Goal: Task Accomplishment & Management: Manage account settings

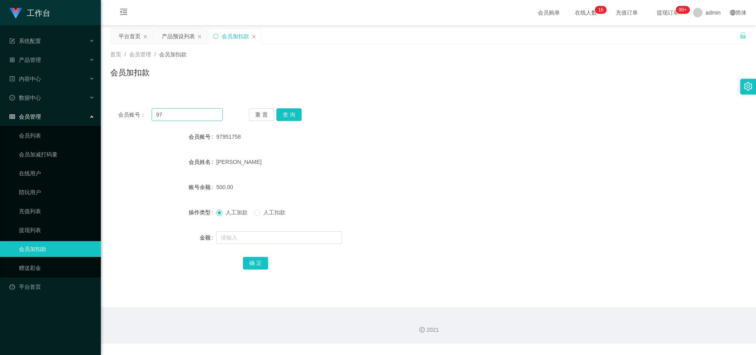
type input "9"
click at [291, 114] on button "查 询" at bounding box center [288, 114] width 25 height 13
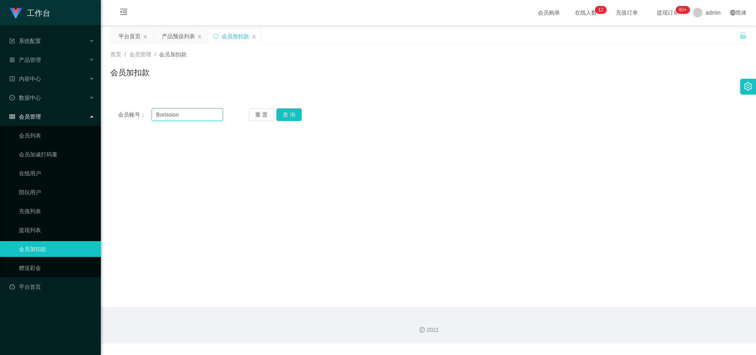
click at [185, 110] on input "Borission" at bounding box center [187, 114] width 71 height 13
type input "B"
paste input "Borissiow"
type input "Borissiow"
click at [294, 111] on button "查 询" at bounding box center [288, 114] width 25 height 13
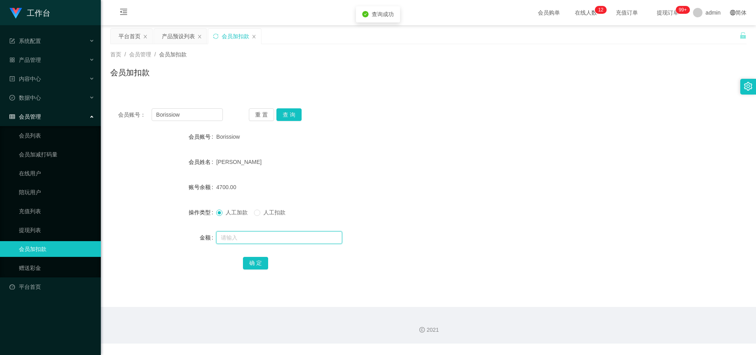
click at [241, 243] on input "text" at bounding box center [279, 237] width 126 height 13
click at [272, 240] on input "text" at bounding box center [279, 237] width 126 height 13
type input "1"
type input "1000"
click at [255, 260] on button "确 定" at bounding box center [255, 263] width 25 height 13
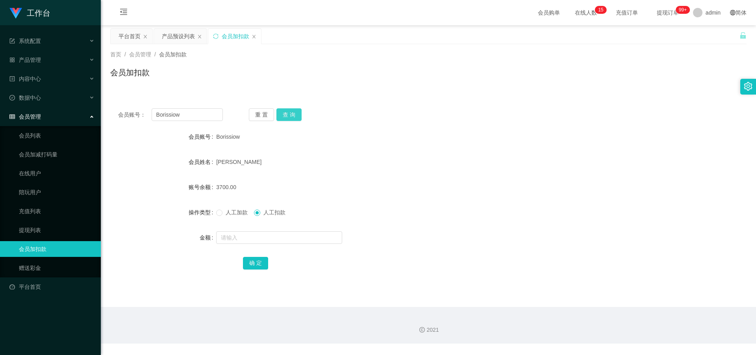
click at [291, 114] on button "查 询" at bounding box center [288, 114] width 25 height 13
click at [262, 241] on input "text" at bounding box center [279, 237] width 126 height 13
type input "3500"
click at [219, 216] on label "人工加款" at bounding box center [233, 212] width 35 height 8
click at [248, 264] on button "确 定" at bounding box center [255, 263] width 25 height 13
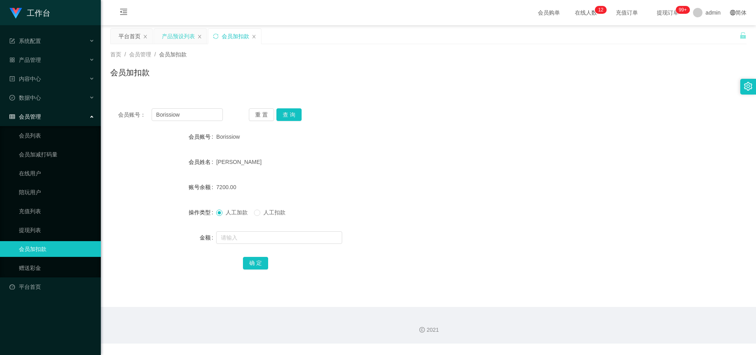
click at [184, 36] on div "产品预设列表" at bounding box center [178, 36] width 33 height 15
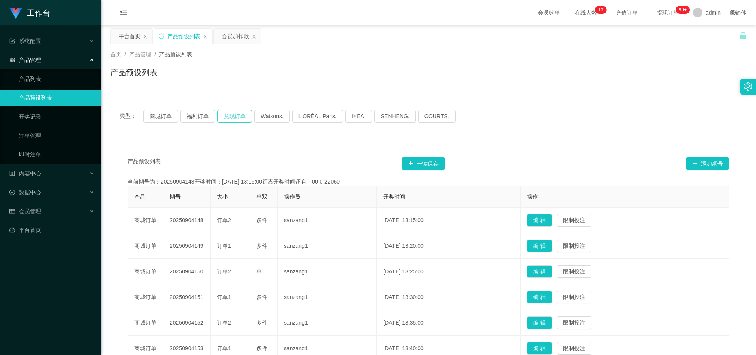
click at [235, 114] on button "兑现订单" at bounding box center [234, 116] width 35 height 13
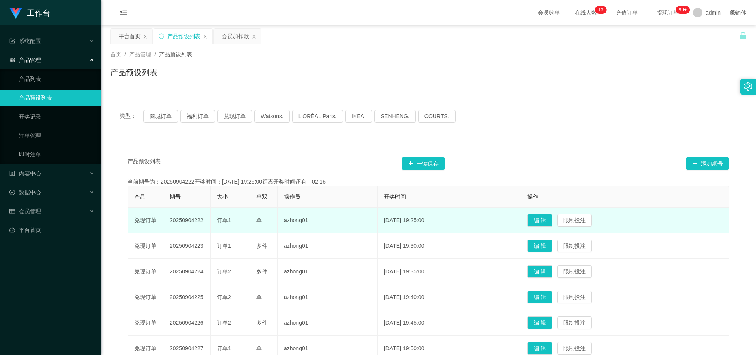
drag, startPoint x: 169, startPoint y: 221, endPoint x: 204, endPoint y: 225, distance: 34.8
click at [204, 225] on td "20250904222" at bounding box center [186, 221] width 47 height 26
copy td "20250904222"
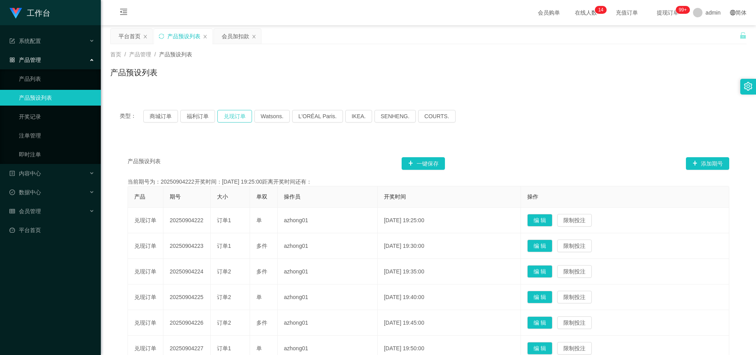
click at [245, 115] on button "兑现订单" at bounding box center [234, 116] width 35 height 13
click at [51, 230] on link "平台首页" at bounding box center [51, 230] width 85 height 16
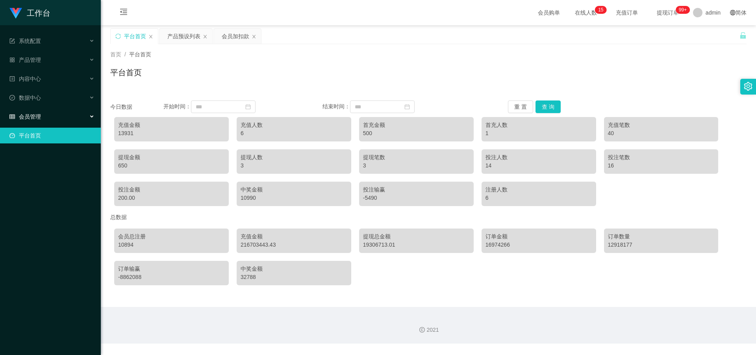
click at [42, 115] on div "会员管理" at bounding box center [50, 117] width 101 height 16
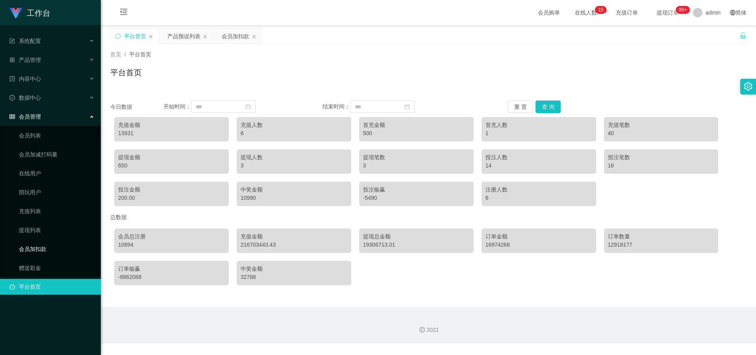
click at [44, 250] on link "会员加扣款" at bounding box center [57, 249] width 76 height 16
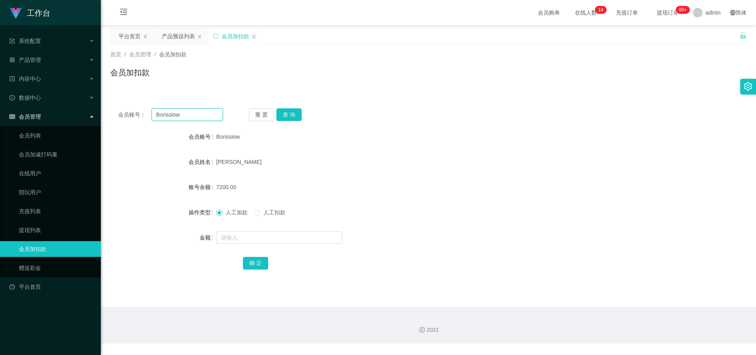
drag, startPoint x: 155, startPoint y: 112, endPoint x: 187, endPoint y: 115, distance: 32.4
click at [187, 115] on input "Borissiow" at bounding box center [187, 114] width 71 height 13
click at [57, 102] on div "数据中心" at bounding box center [50, 98] width 101 height 16
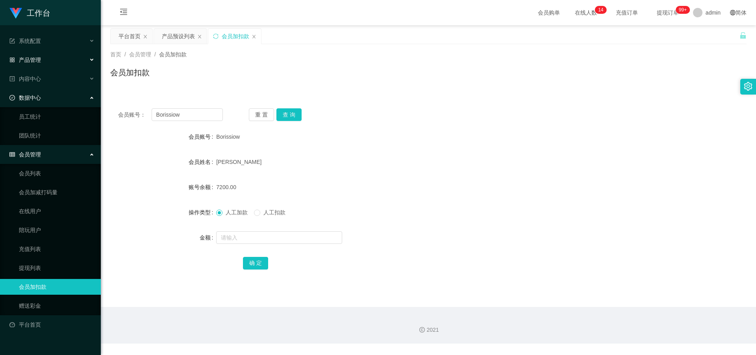
click at [42, 63] on div "产品管理" at bounding box center [50, 60] width 101 height 16
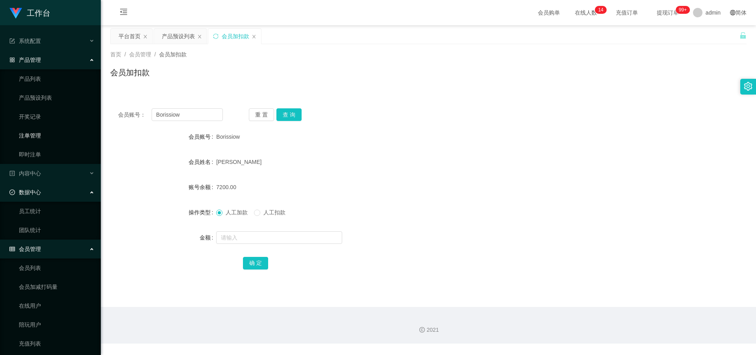
click at [60, 136] on link "注单管理" at bounding box center [57, 136] width 76 height 16
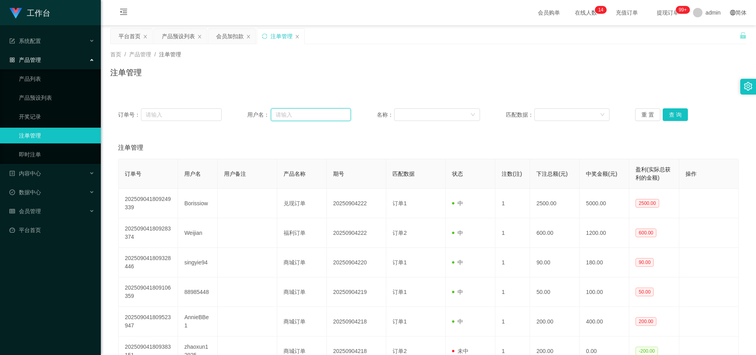
click at [341, 117] on input "text" at bounding box center [311, 114] width 80 height 13
paste input "Borissiow"
type input "Borissiow"
click at [673, 113] on button "查 询" at bounding box center [675, 114] width 25 height 13
